Goal: Check status: Check status

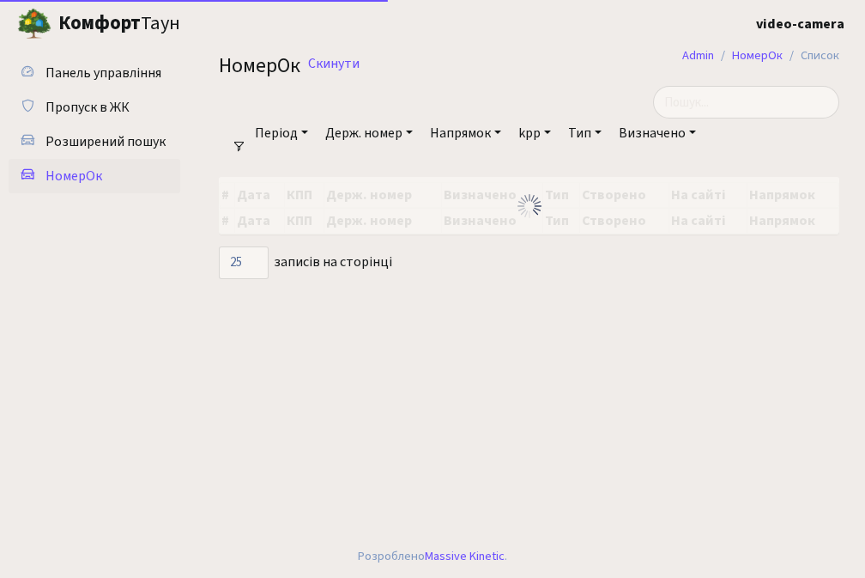
select select "25"
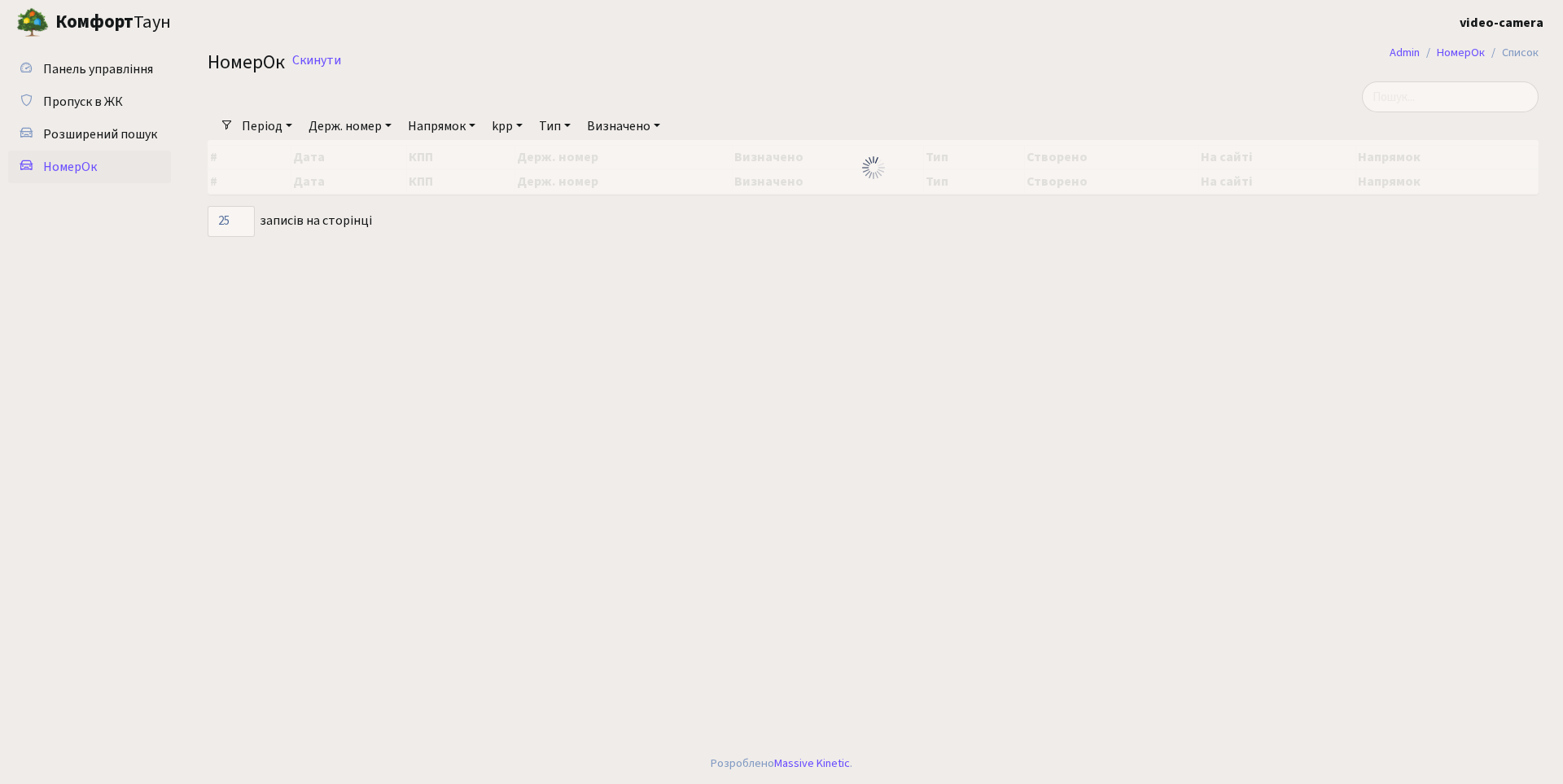
click at [43, 162] on span "НомерОк" at bounding box center [69, 167] width 54 height 18
select select "25"
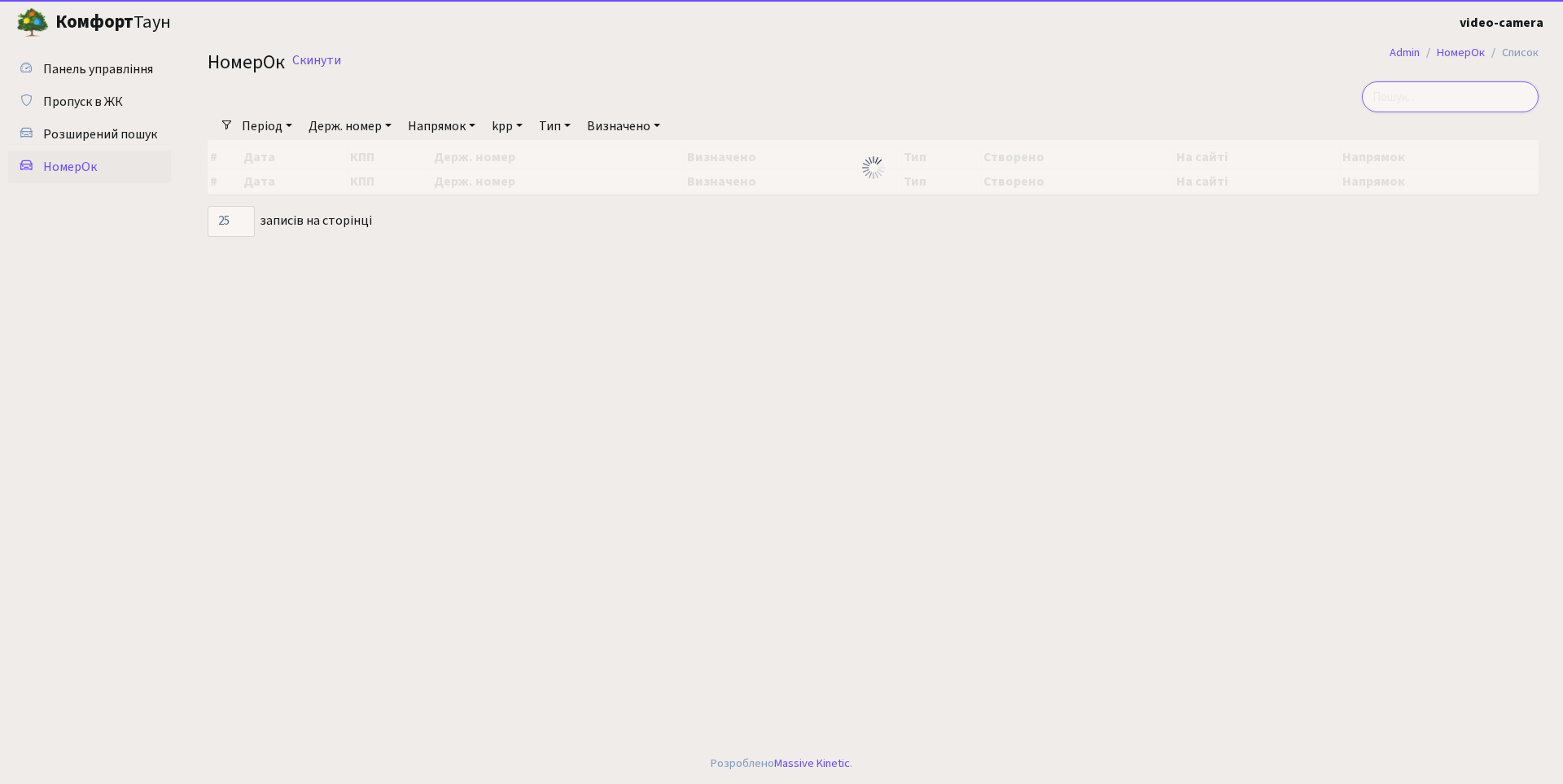
click at [1480, 98] on input "search" at bounding box center [1450, 97] width 176 height 31
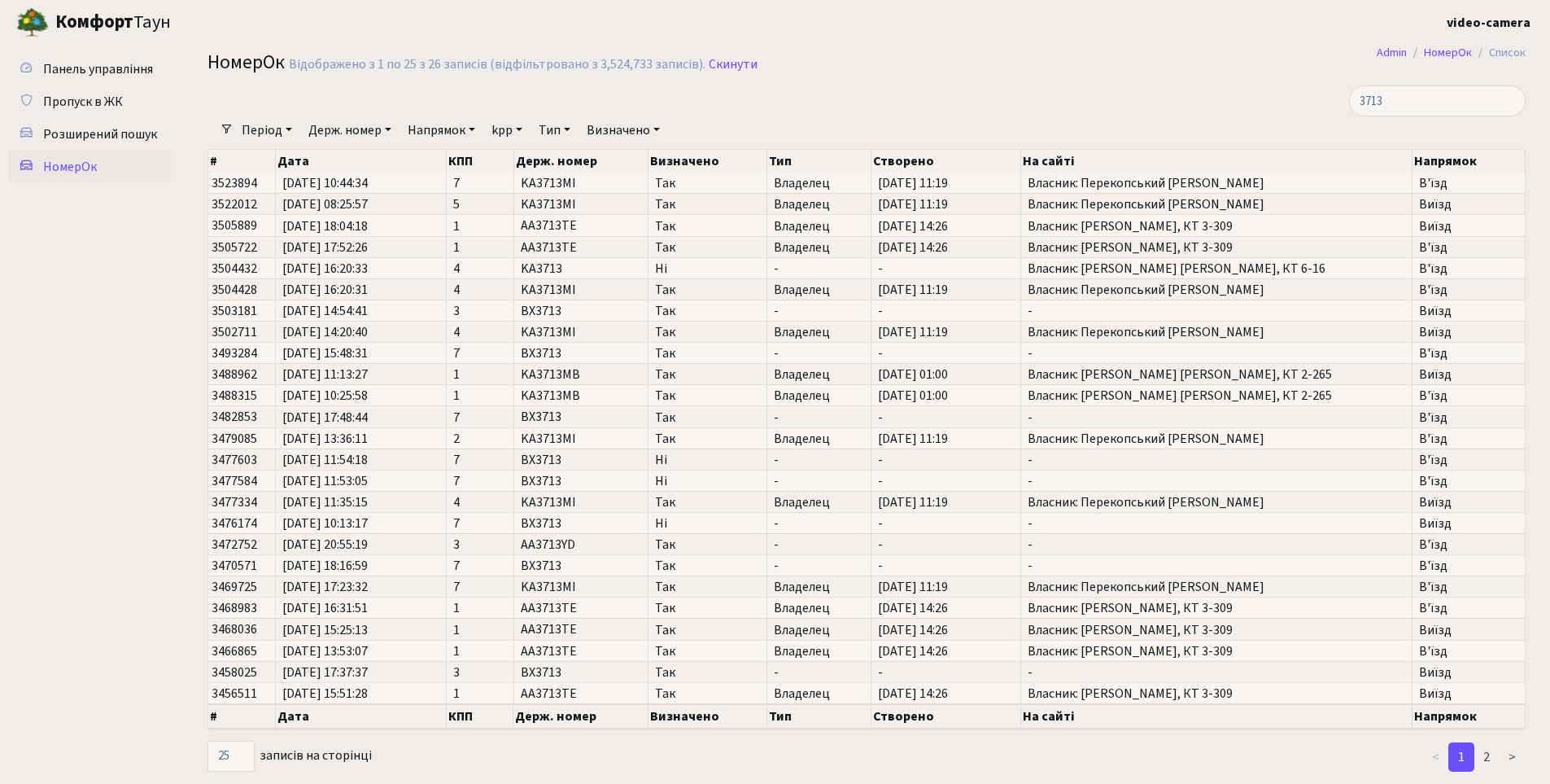
click at [108, 572] on ul "Панель управління Пропуск в ЖК Розширений пошук [GEOGRAPHIC_DATA]" at bounding box center [90, 409] width 163 height 712
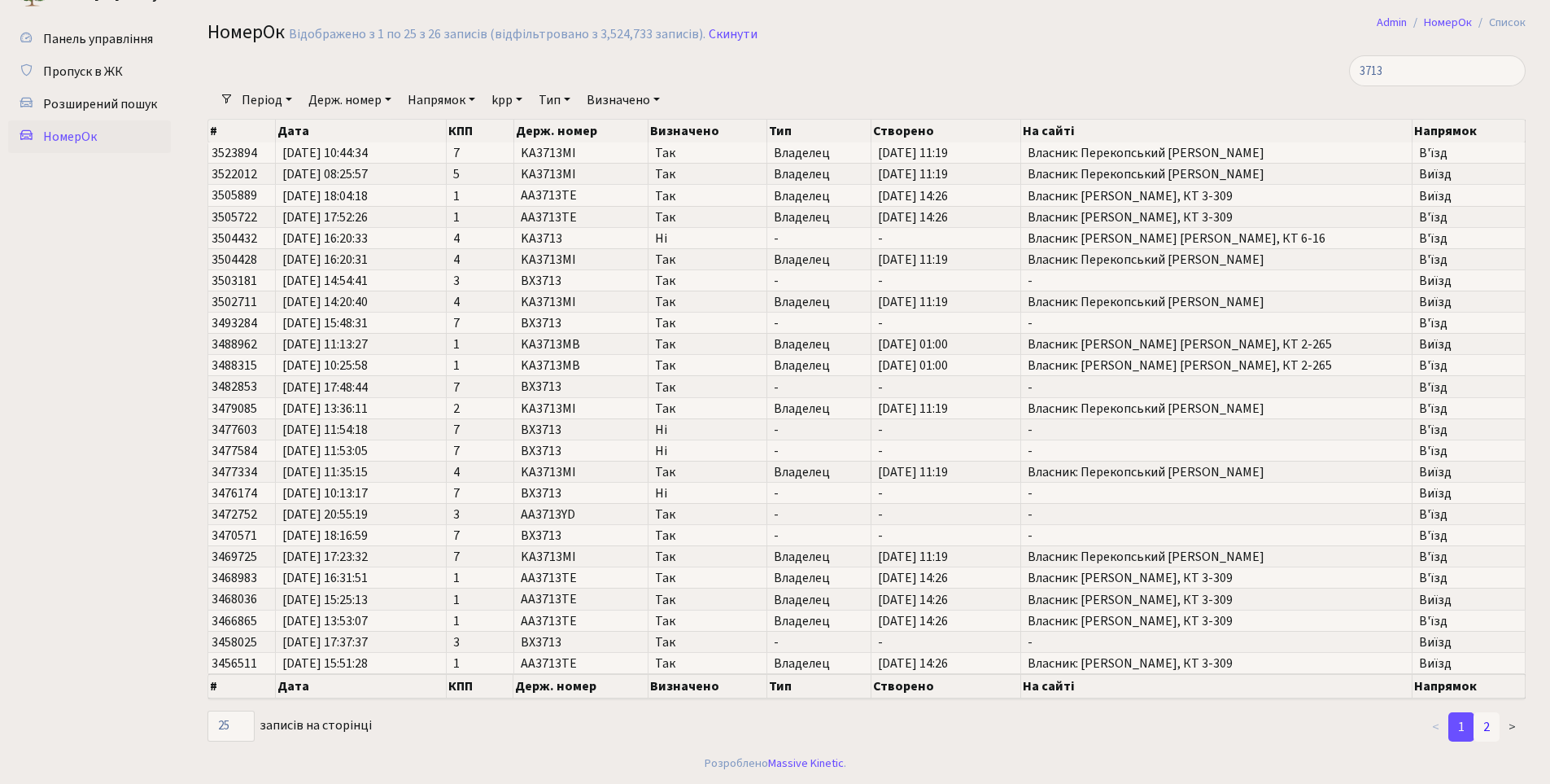
click at [1488, 726] on link "2" at bounding box center [1486, 726] width 26 height 29
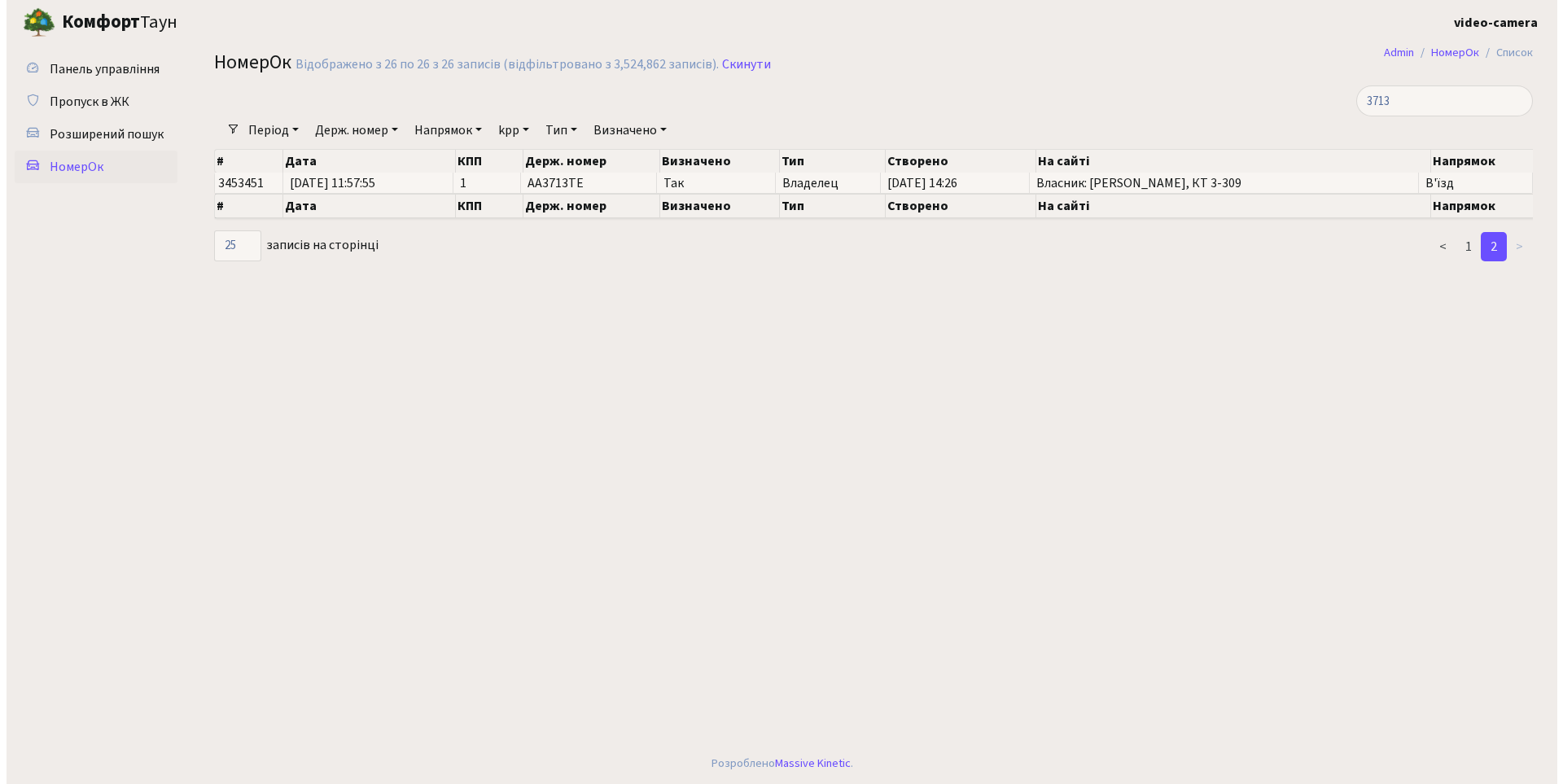
scroll to position [0, 0]
click at [1475, 243] on link "1" at bounding box center [1474, 246] width 26 height 29
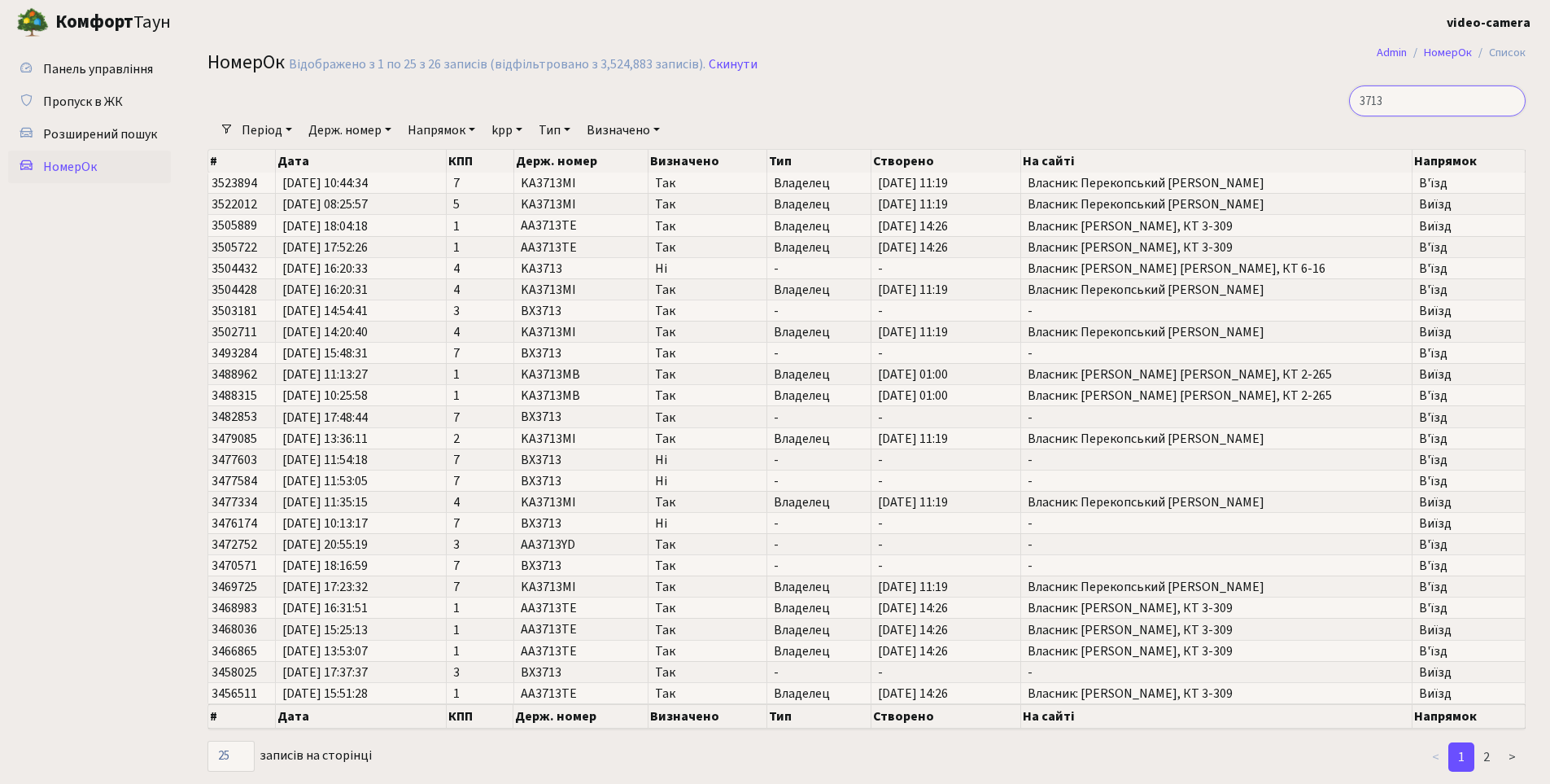
click at [1374, 99] on input "3713" at bounding box center [1437, 100] width 176 height 31
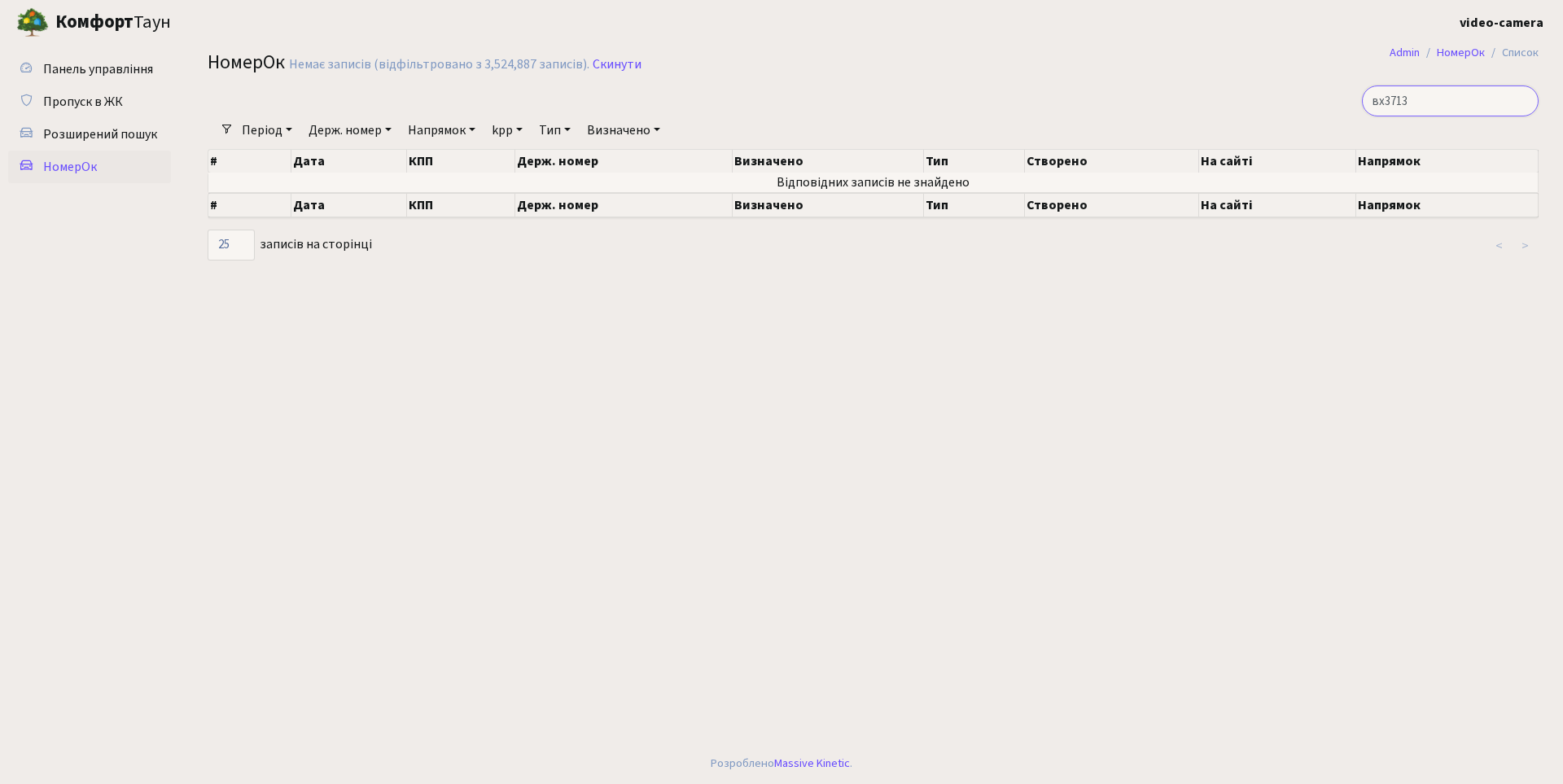
drag, startPoint x: 1400, startPoint y: 100, endPoint x: 1362, endPoint y: 106, distance: 38.5
click at [1362, 106] on div "вх3713" at bounding box center [1325, 100] width 428 height 31
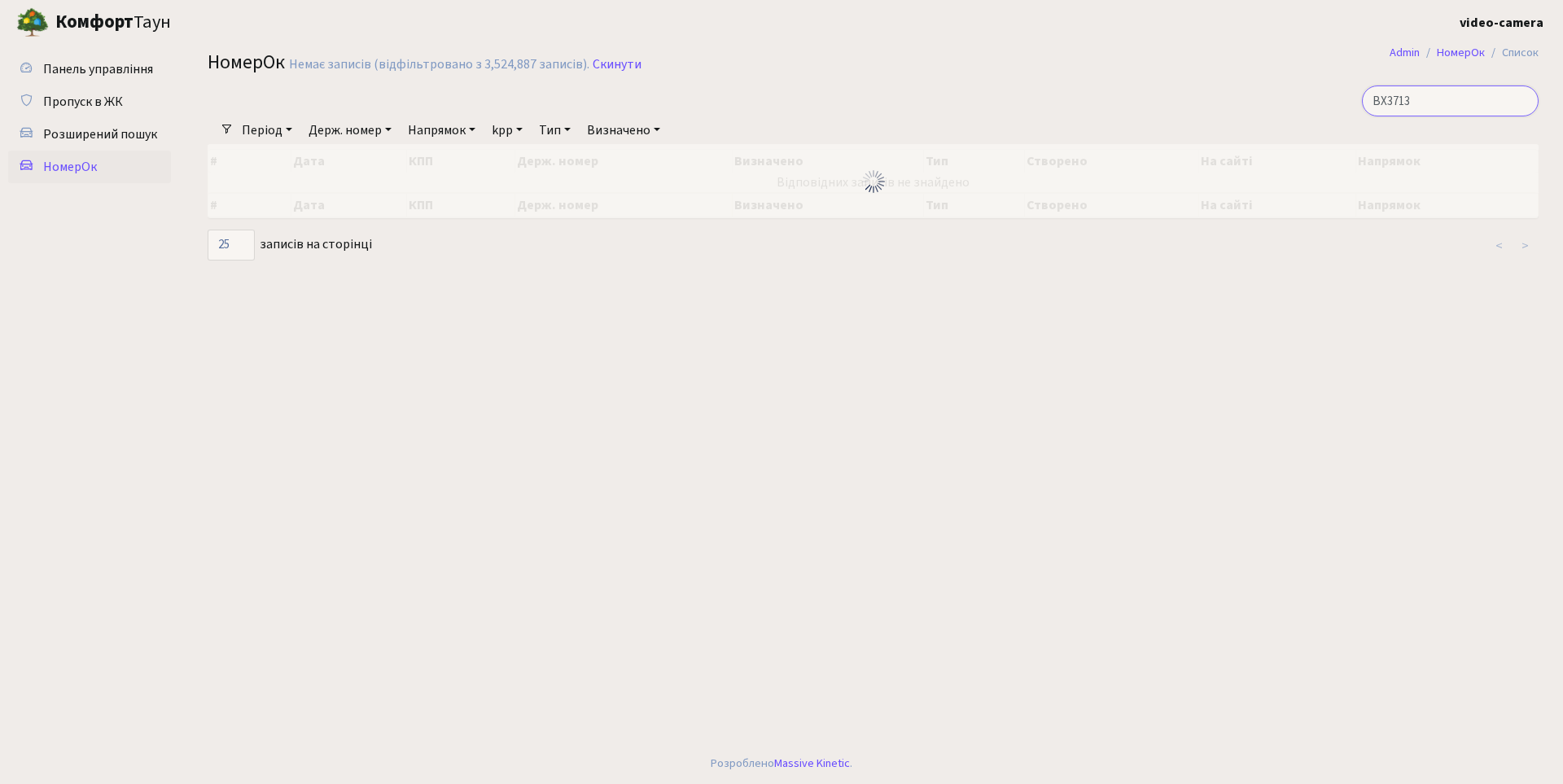
type input "BX3713"
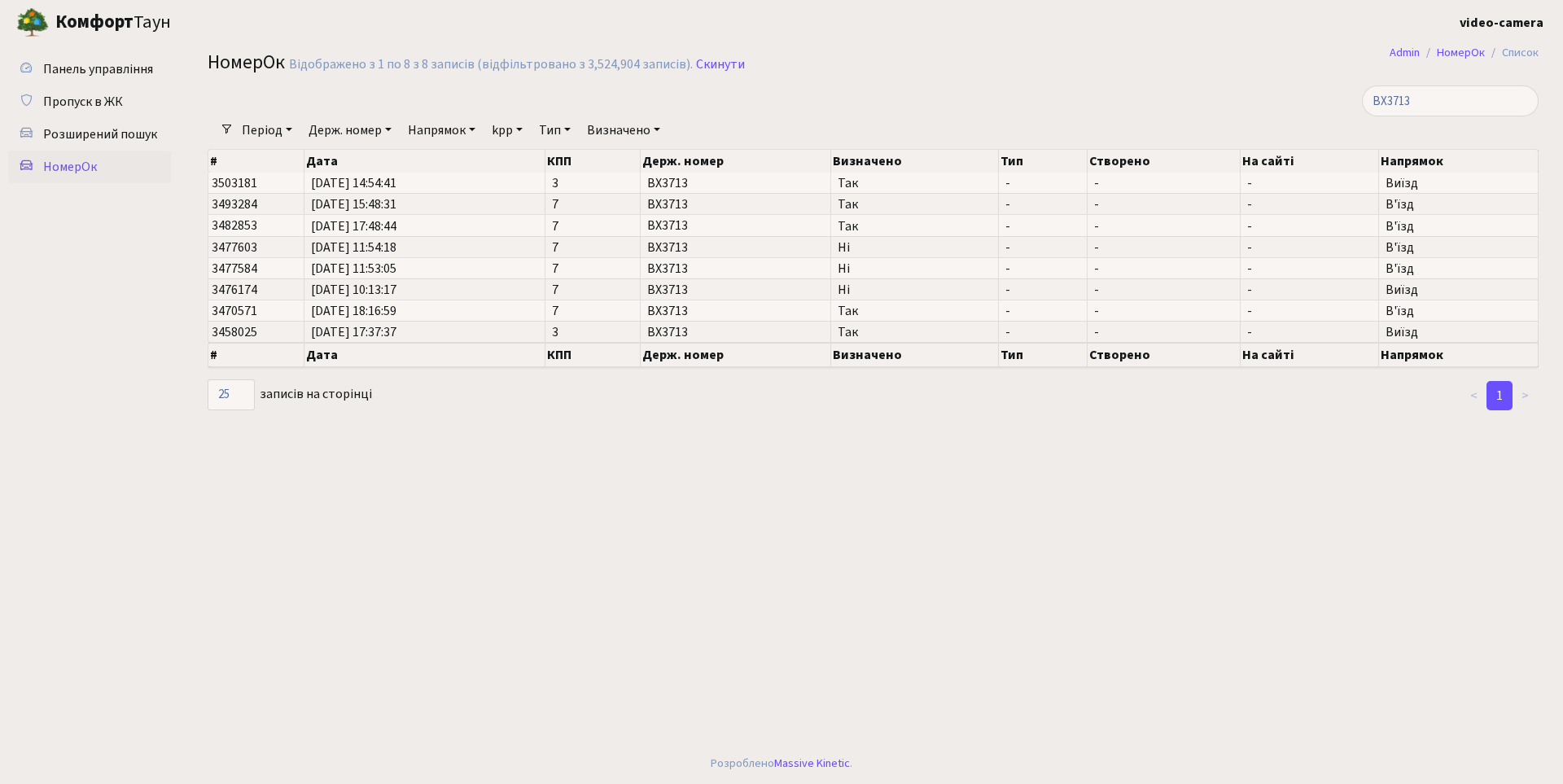
click at [772, 582] on main "Admin НомерОк Список НомерОк Відображено з 1 по 8 з 8 записів (відфільтровано з…" at bounding box center [873, 393] width 1380 height 698
